Goal: Transaction & Acquisition: Purchase product/service

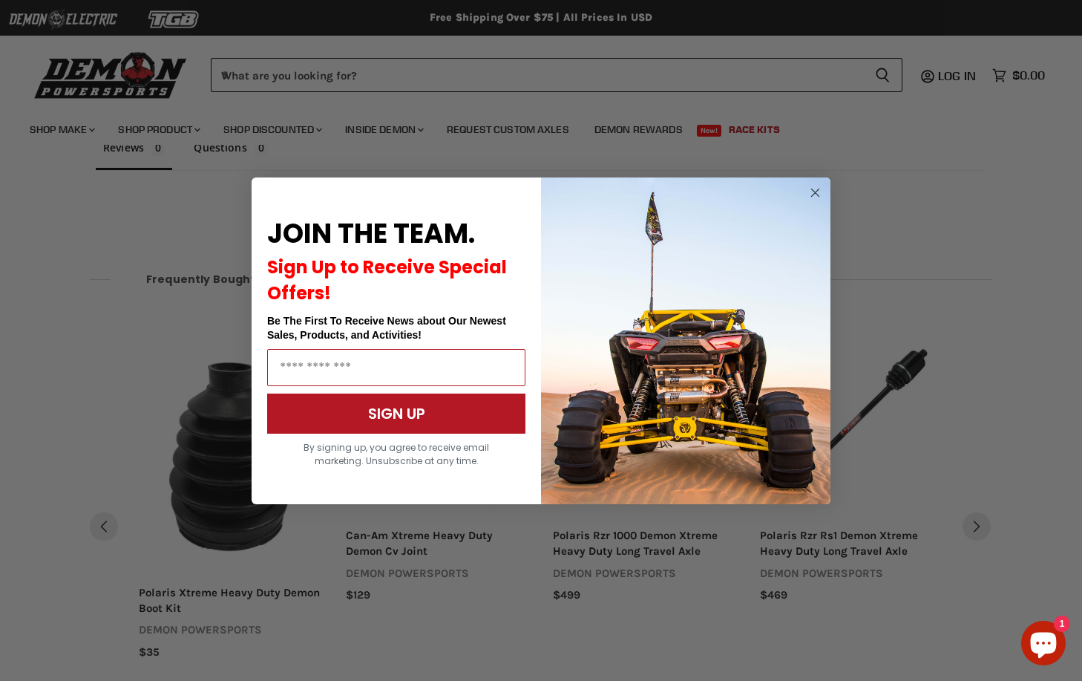
scroll to position [1067, 0]
